Goal: Transaction & Acquisition: Download file/media

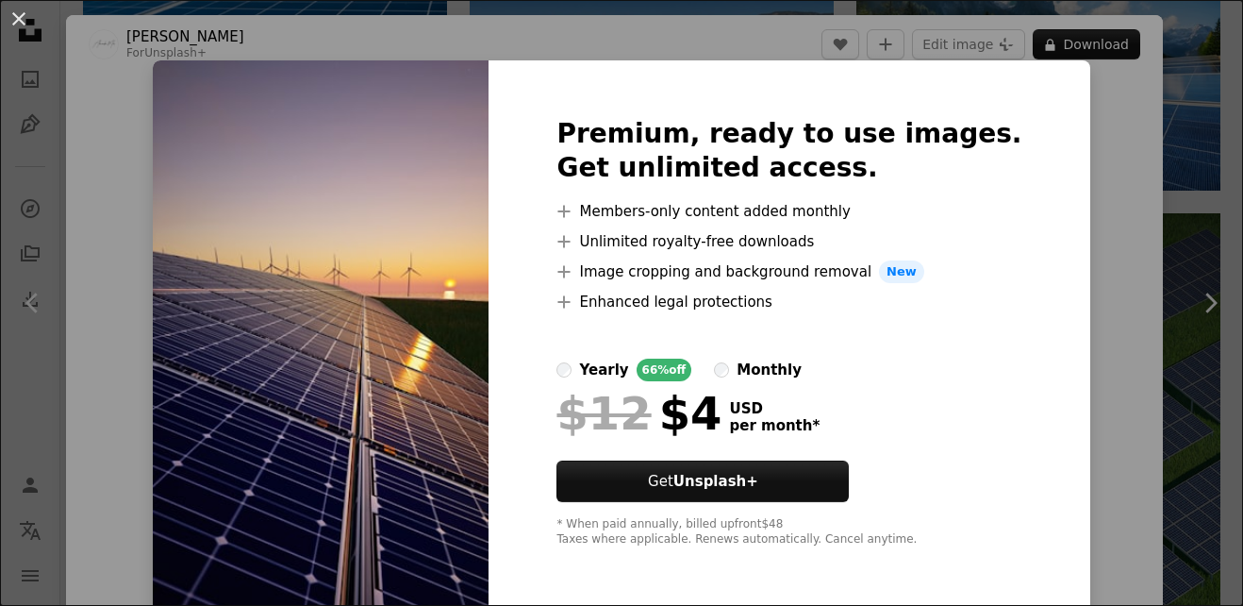
scroll to position [94, 0]
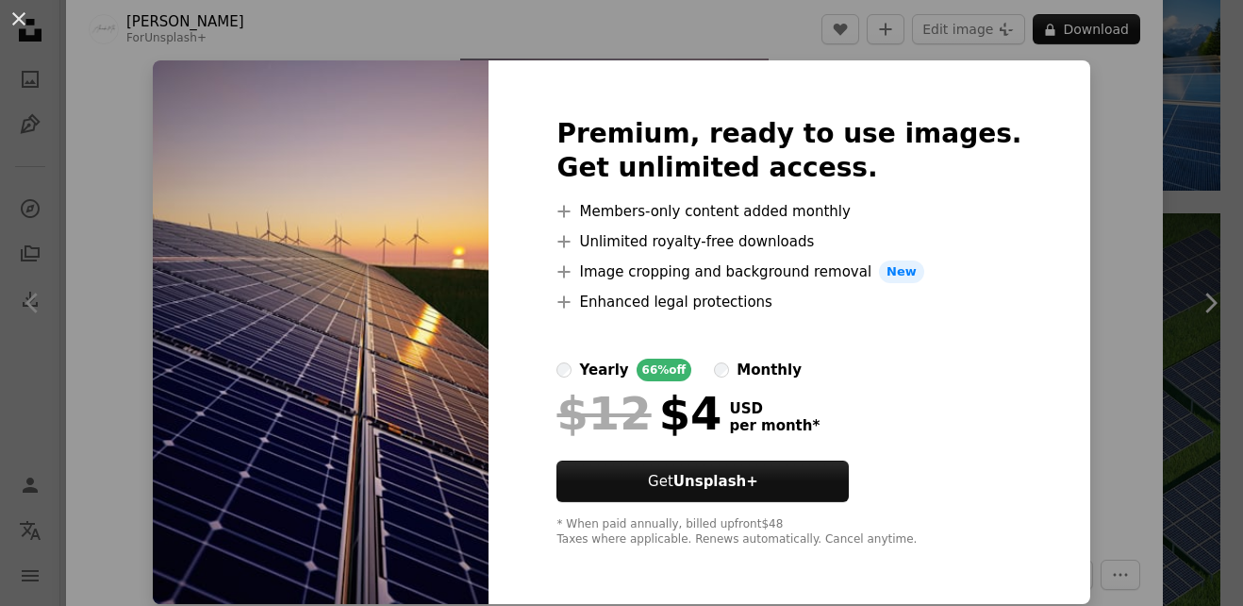
click at [101, 56] on div "An X shape Premium, ready to use images. Get unlimited access. A plus sign Memb…" at bounding box center [621, 303] width 1243 height 606
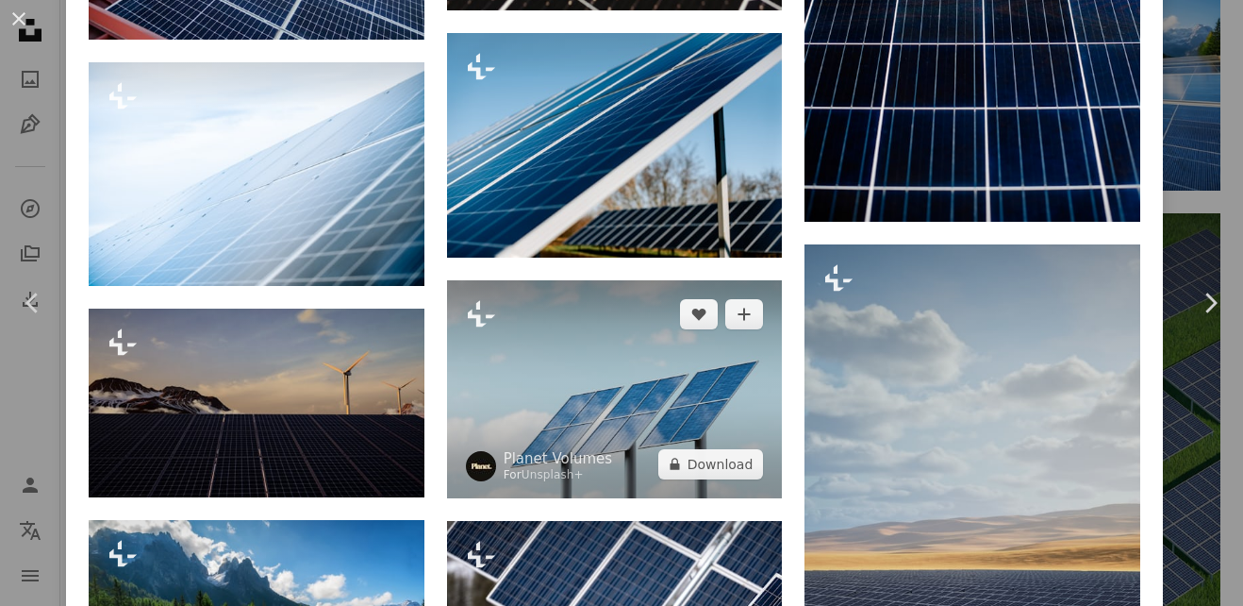
scroll to position [3962, 0]
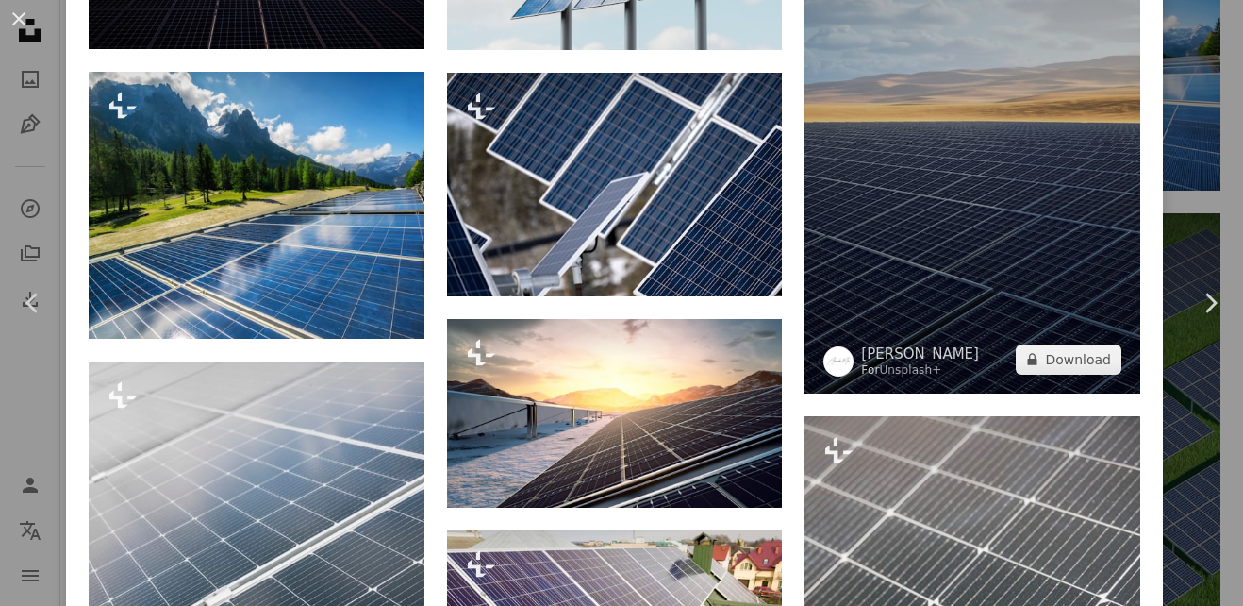
click at [923, 228] on img at bounding box center [973, 94] width 336 height 596
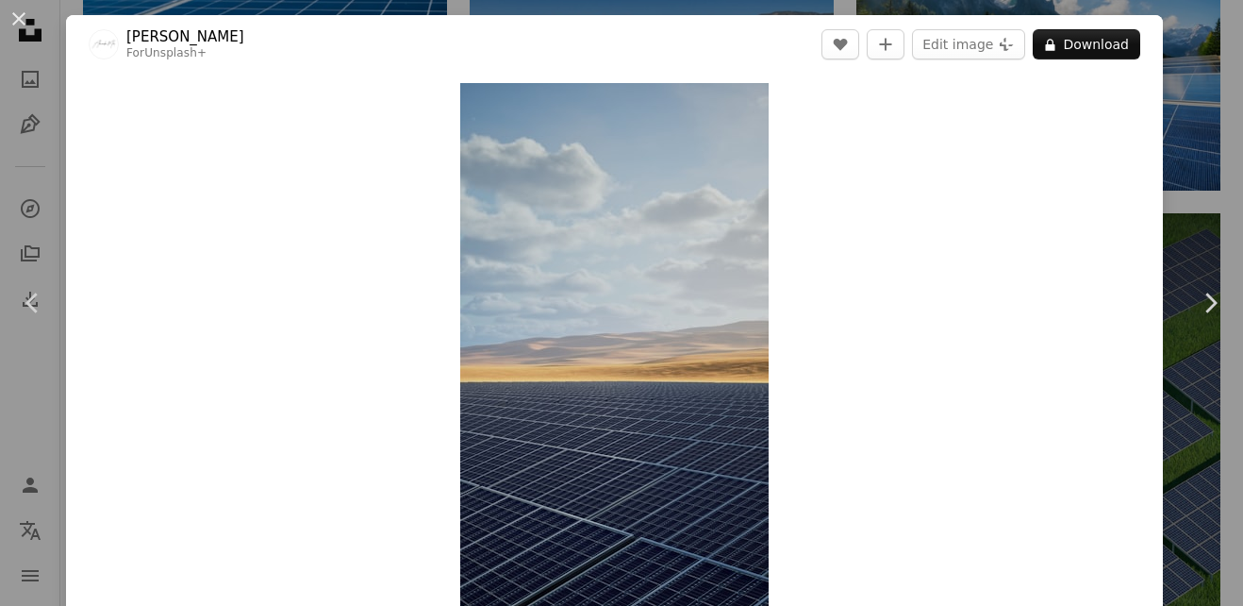
scroll to position [94, 0]
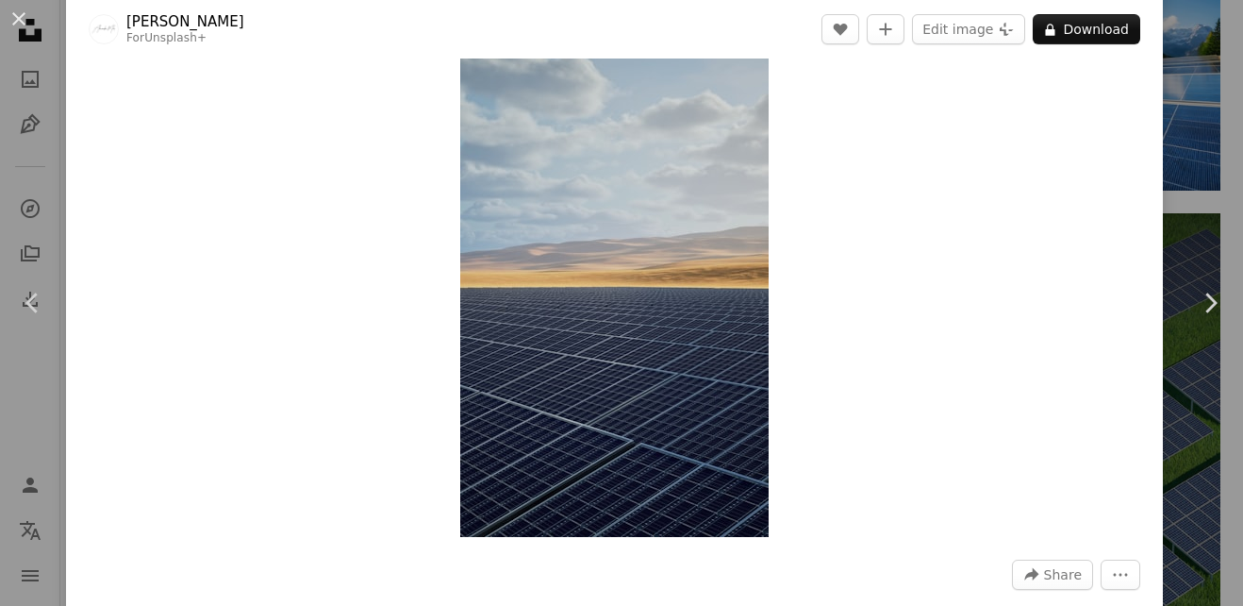
drag, startPoint x: 613, startPoint y: 284, endPoint x: 1015, endPoint y: 258, distance: 402.7
click at [1015, 258] on div "Zoom in" at bounding box center [614, 262] width 1097 height 567
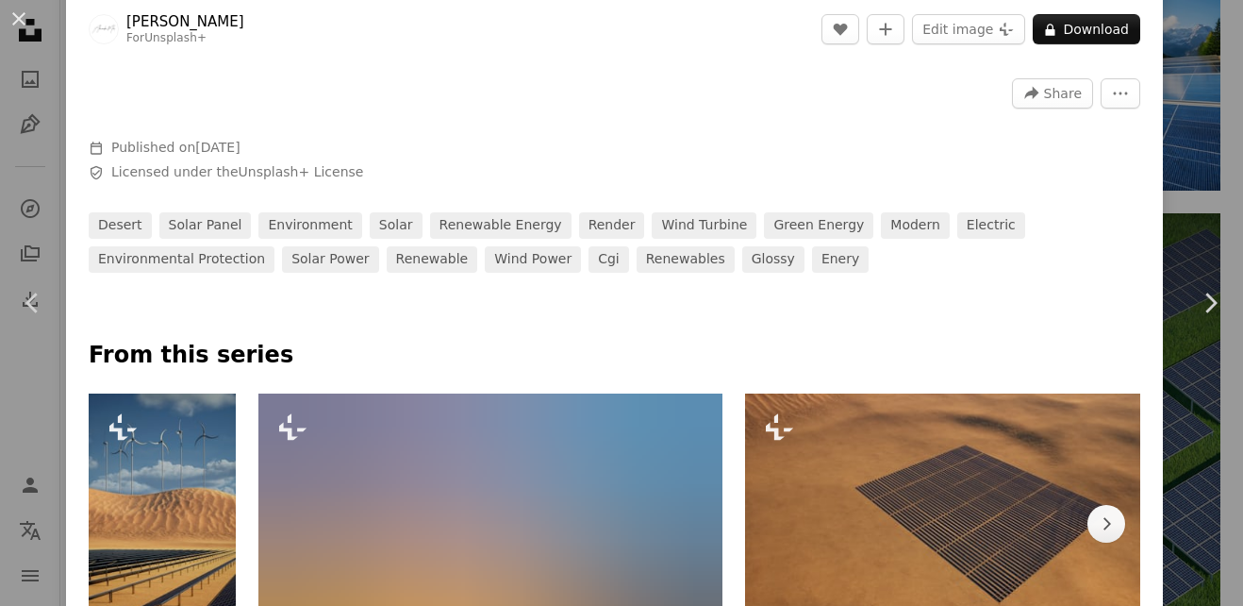
scroll to position [566, 0]
